Goal: Task Accomplishment & Management: Manage account settings

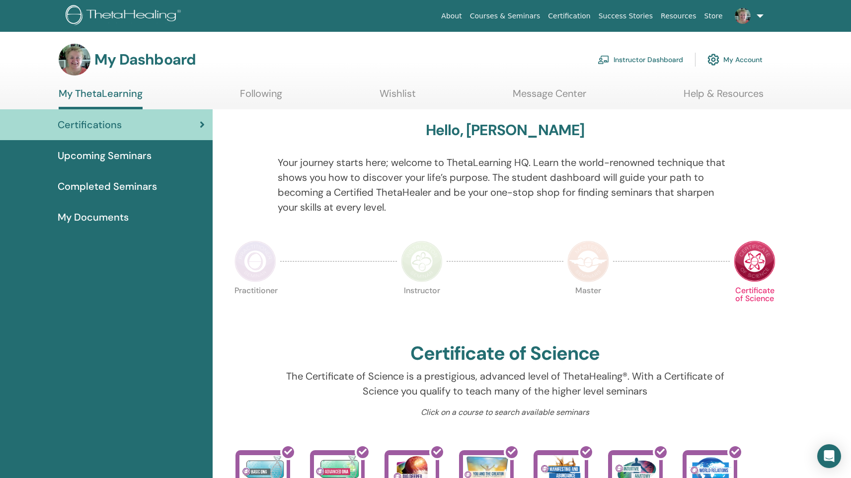
click at [665, 57] on link "Instructor Dashboard" at bounding box center [640, 60] width 85 height 22
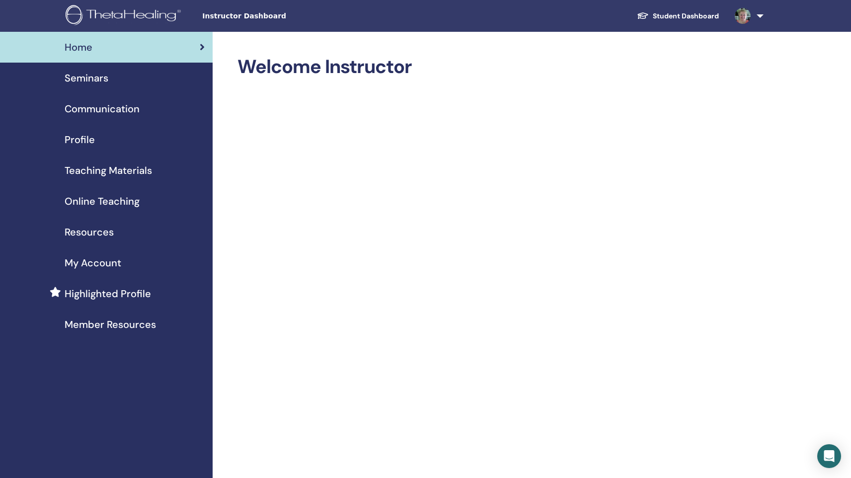
click at [80, 74] on span "Seminars" at bounding box center [87, 78] width 44 height 15
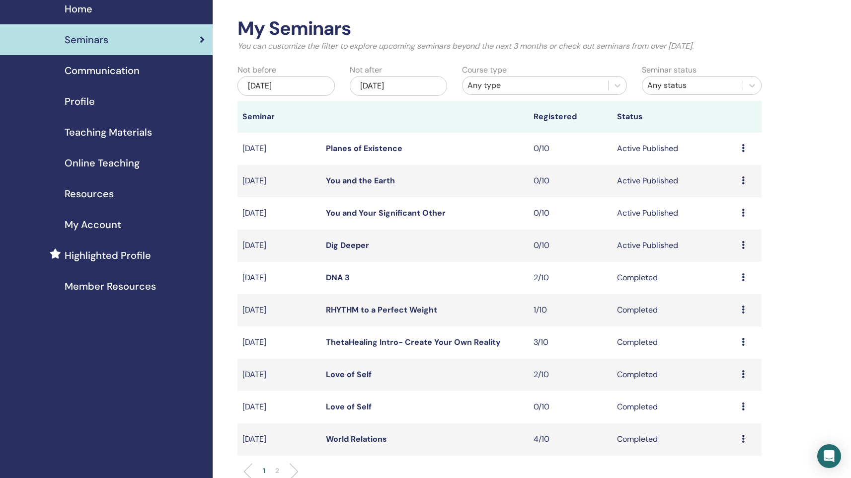
scroll to position [39, 0]
click at [334, 244] on link "Dig Deeper" at bounding box center [347, 245] width 43 height 10
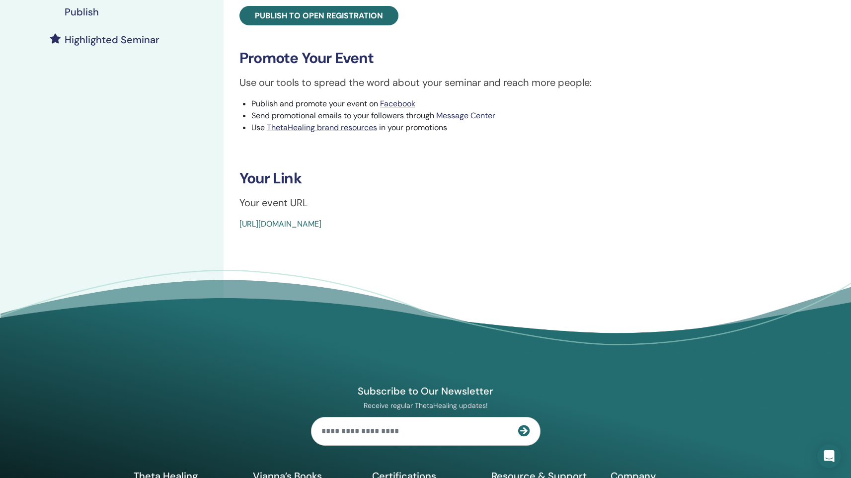
scroll to position [380, 0]
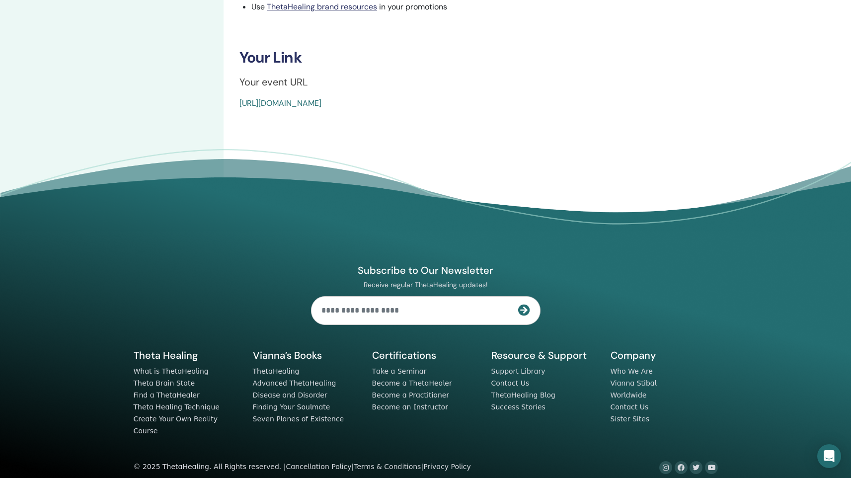
click at [320, 104] on link "https://www.thetahealing.com/seminar-379427-details.html" at bounding box center [281, 103] width 82 height 10
